Goal: Information Seeking & Learning: Learn about a topic

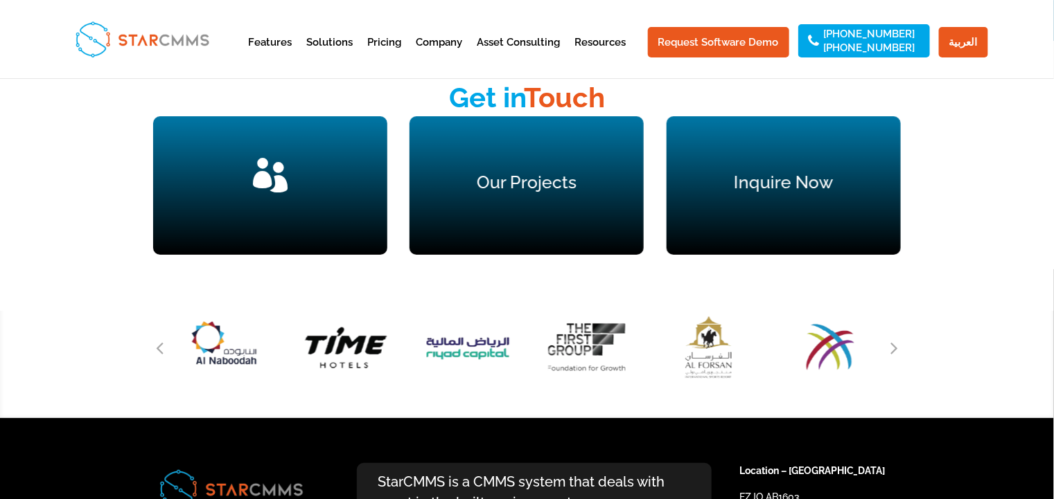
scroll to position [1879, 0]
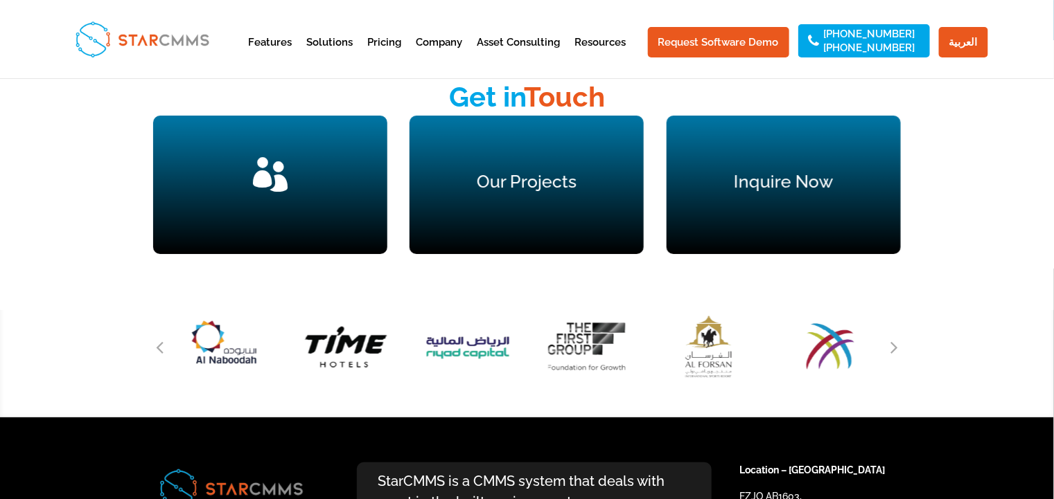
click at [274, 185] on div "" at bounding box center [270, 184] width 179 height 55
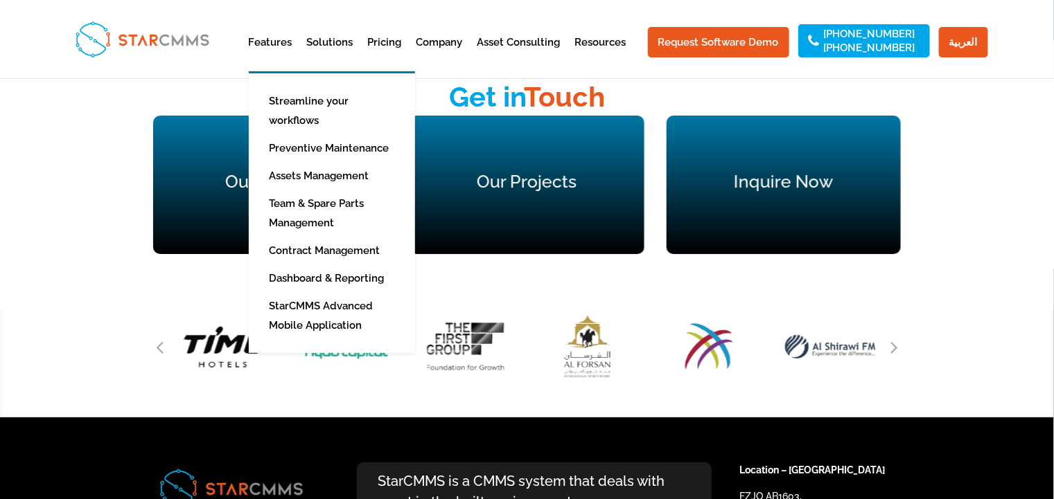
click at [265, 190] on li "Team & Spare Parts Management" at bounding box center [342, 213] width 187 height 47
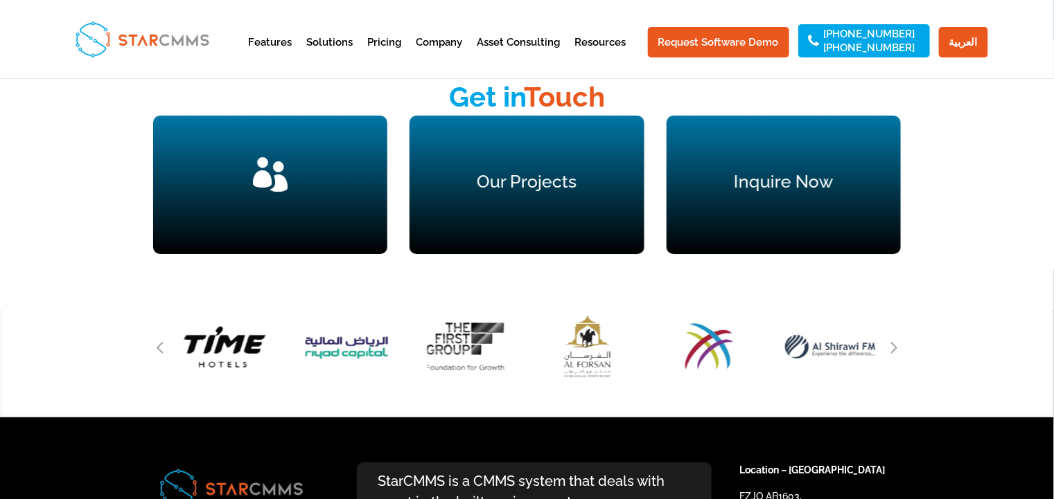
click at [213, 163] on div "Our Clients " at bounding box center [270, 185] width 234 height 139
click at [265, 172] on span "" at bounding box center [270, 174] width 35 height 35
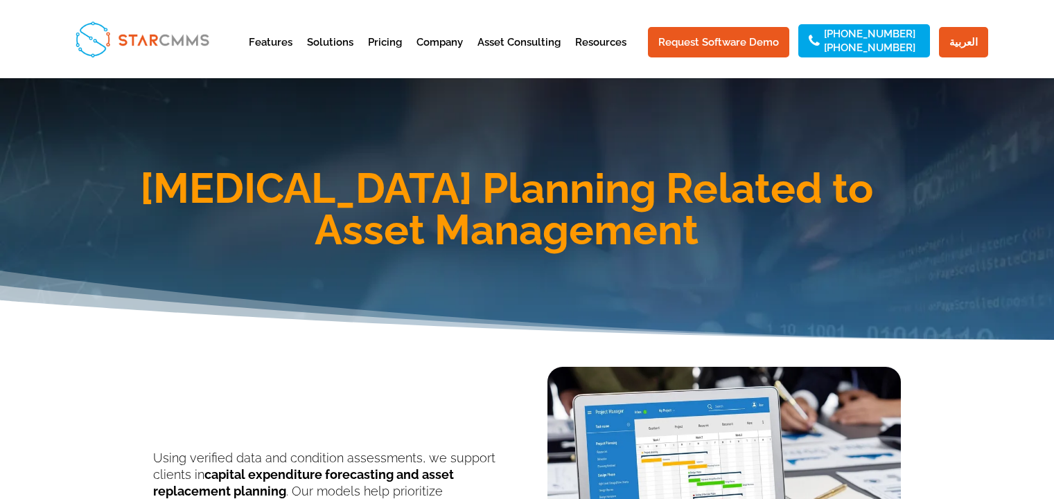
scroll to position [2129, 0]
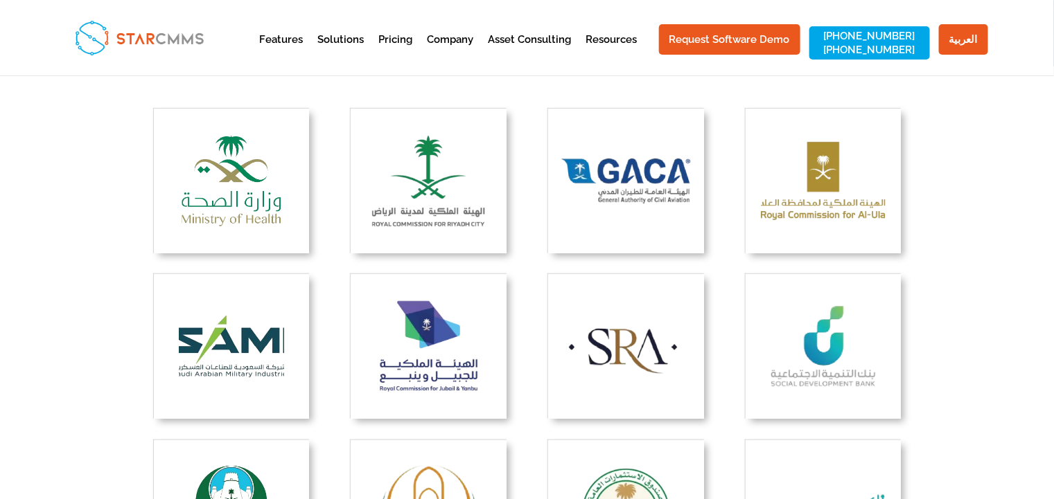
scroll to position [308, 0]
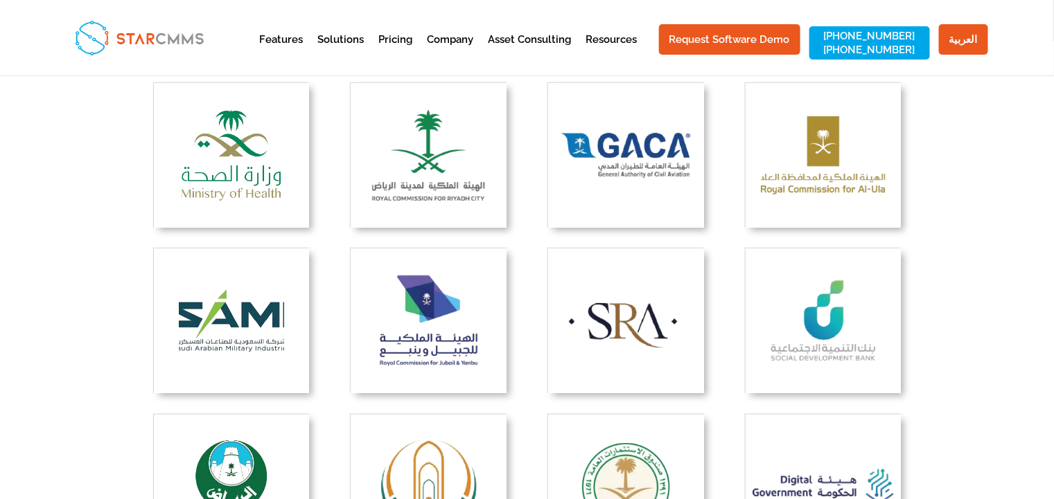
click at [242, 159] on img at bounding box center [231, 155] width 155 height 145
click at [427, 155] on img at bounding box center [428, 155] width 155 height 145
click at [663, 148] on img at bounding box center [625, 155] width 155 height 145
click at [837, 139] on img at bounding box center [822, 155] width 155 height 145
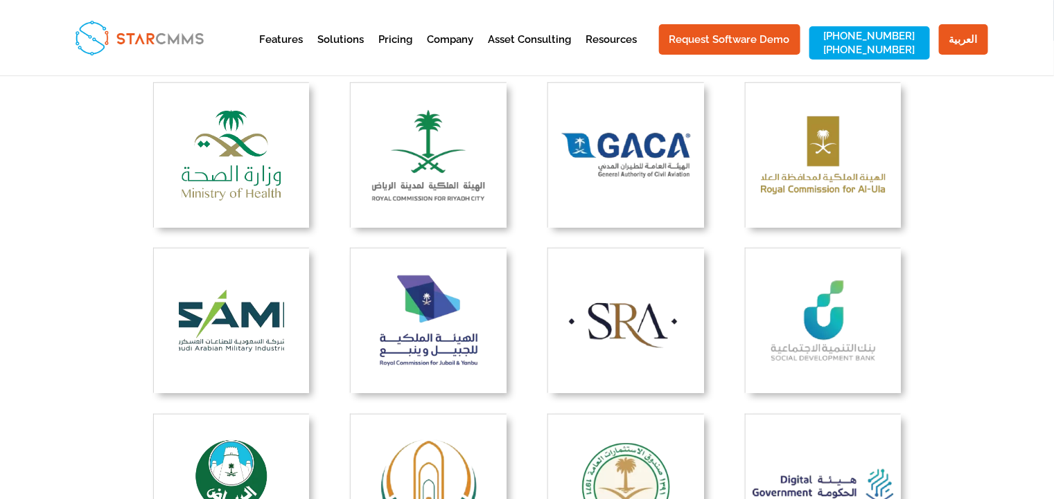
click at [425, 315] on img at bounding box center [428, 321] width 155 height 145
click at [612, 330] on img at bounding box center [625, 321] width 155 height 145
click at [826, 312] on img at bounding box center [822, 321] width 155 height 145
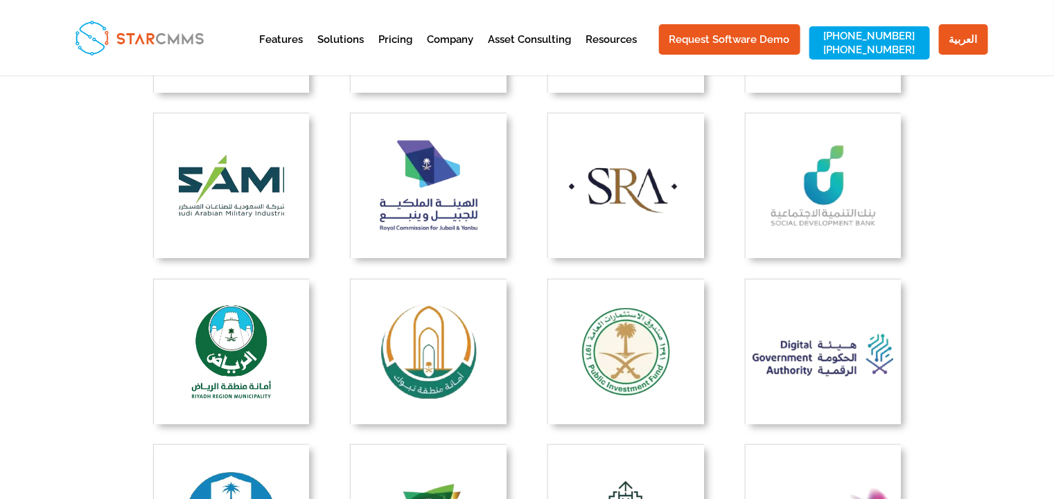
scroll to position [462, 0]
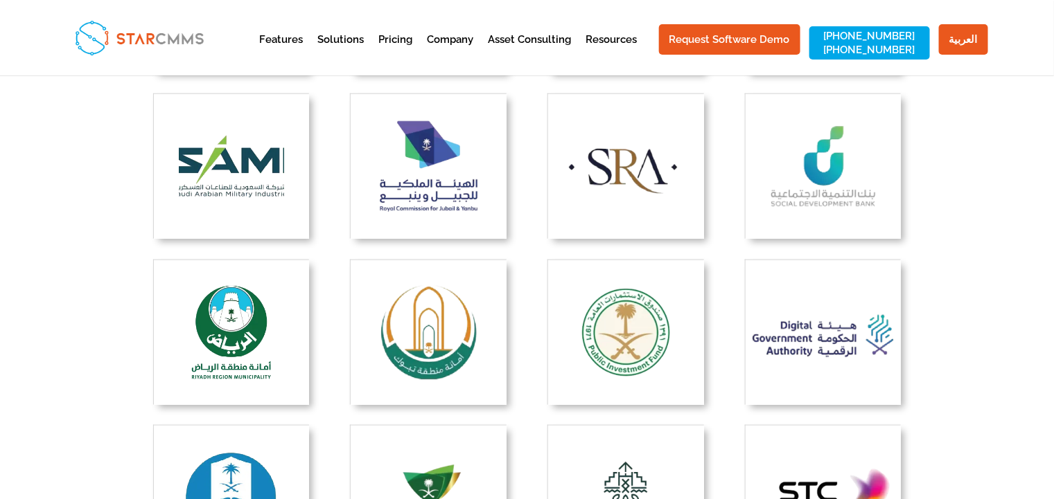
click at [167, 303] on img at bounding box center [231, 332] width 155 height 145
click at [402, 332] on img at bounding box center [428, 332] width 155 height 145
click at [689, 341] on img at bounding box center [625, 332] width 155 height 145
click at [848, 321] on img at bounding box center [822, 332] width 155 height 145
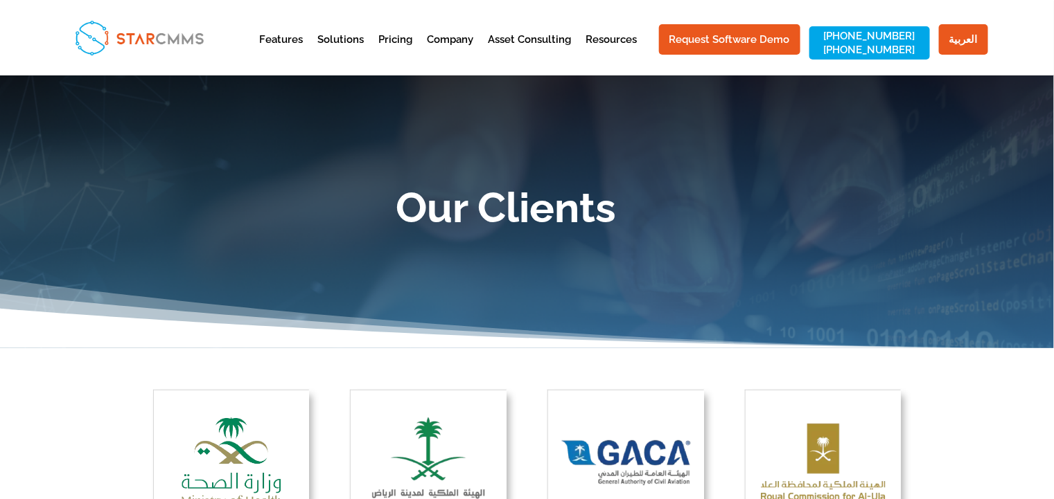
scroll to position [0, 0]
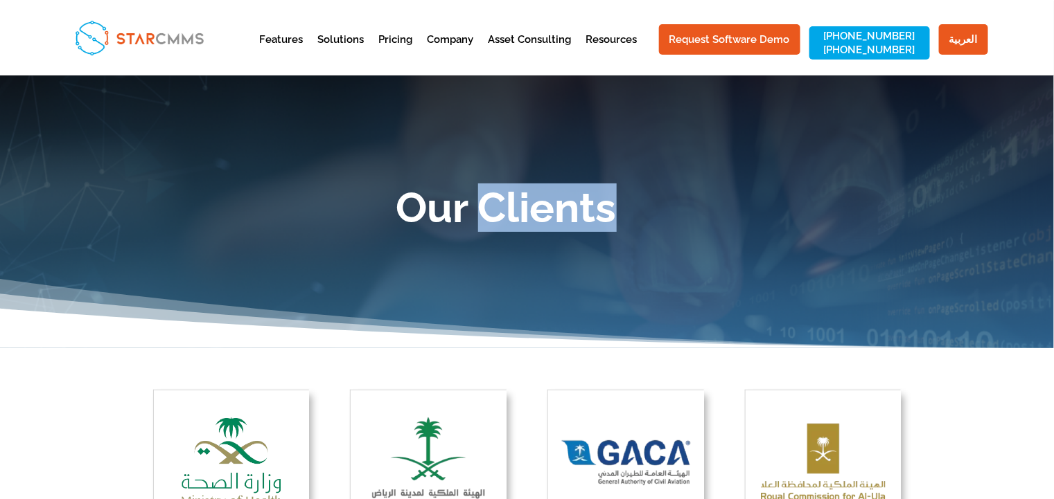
drag, startPoint x: 629, startPoint y: 200, endPoint x: 479, endPoint y: 191, distance: 149.9
click at [479, 191] on h1 "Our Clients" at bounding box center [507, 211] width 790 height 48
copy h1 "Clients"
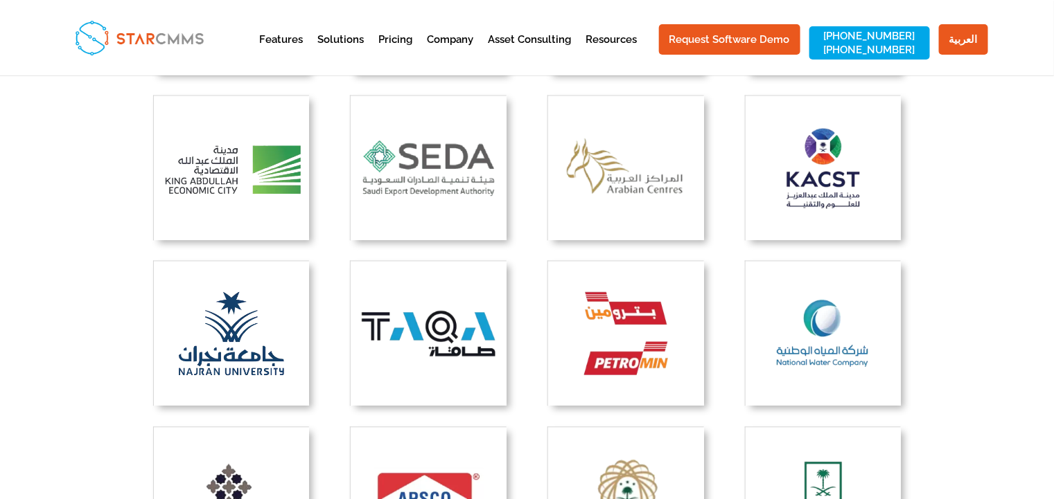
scroll to position [975, 0]
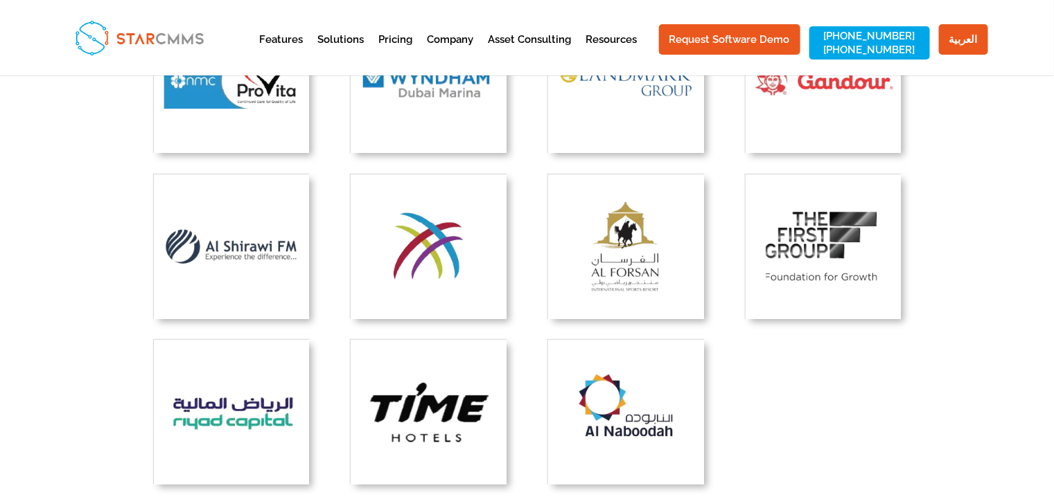
scroll to position [2155, 0]
